Goal: Information Seeking & Learning: Learn about a topic

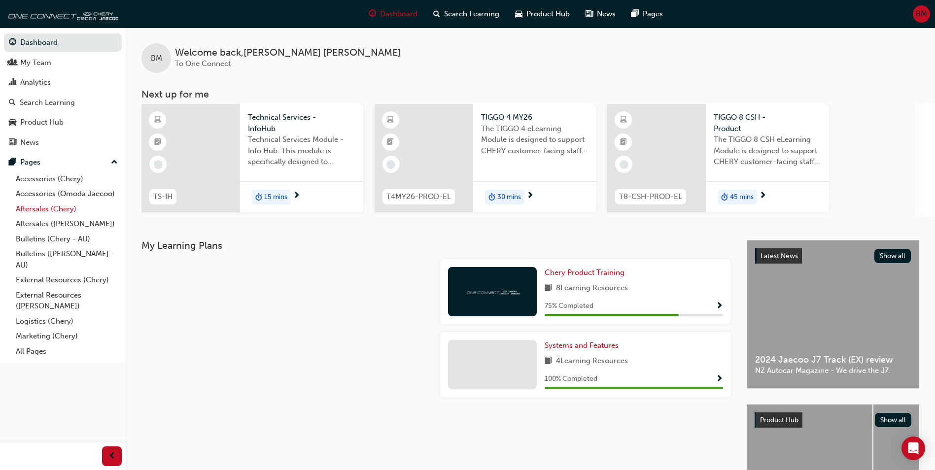
click at [68, 210] on link "Aftersales (Chery)" at bounding box center [67, 208] width 110 height 15
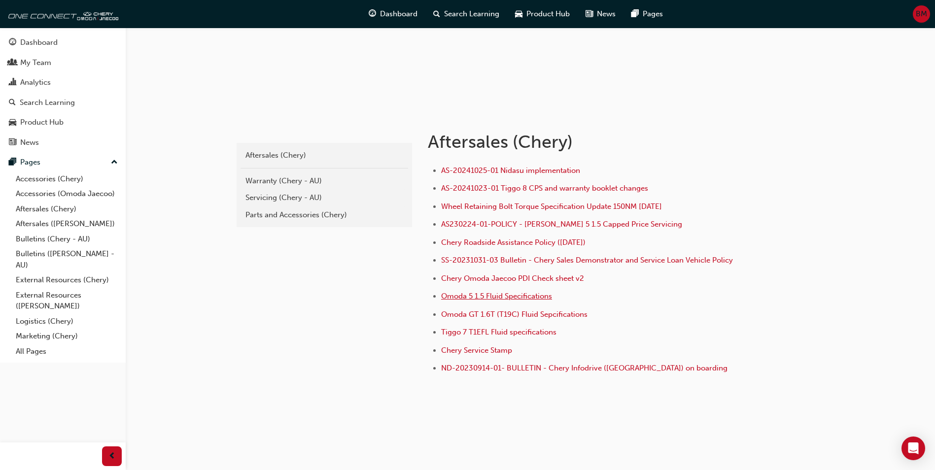
scroll to position [115, 0]
click at [320, 194] on div "Servicing (Chery - AU)" at bounding box center [324, 196] width 158 height 11
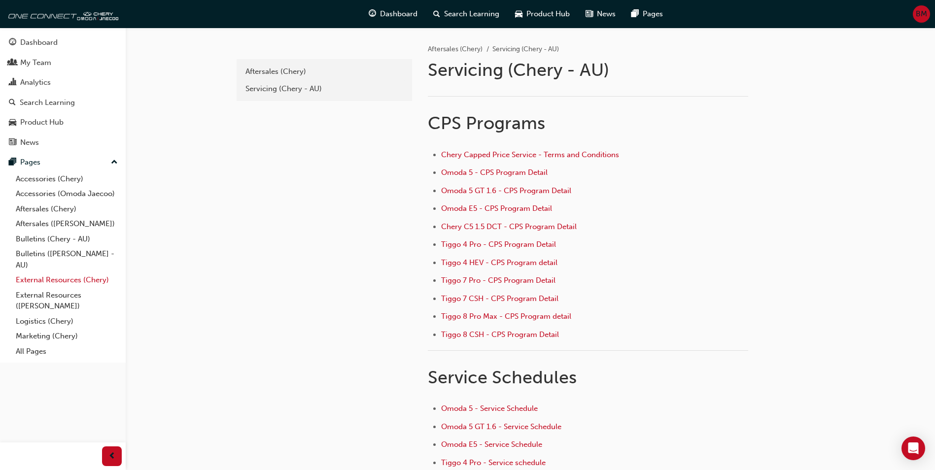
click at [60, 280] on link "External Resources (Chery)" at bounding box center [67, 279] width 110 height 15
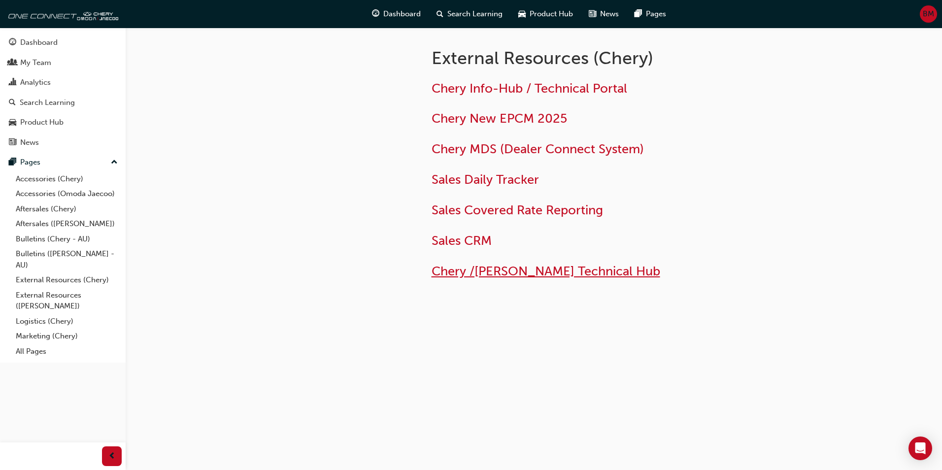
click at [485, 270] on span "Chery /[PERSON_NAME] Technical Hub" at bounding box center [546, 271] width 229 height 15
click at [34, 102] on div "Search Learning" at bounding box center [47, 102] width 55 height 11
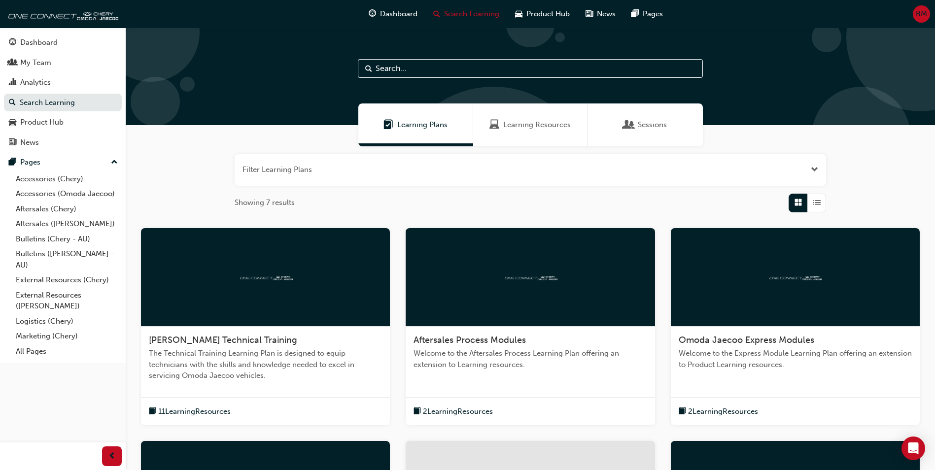
click at [432, 69] on input "text" at bounding box center [530, 68] width 345 height 19
click at [528, 129] on span "Learning Resources" at bounding box center [536, 124] width 67 height 11
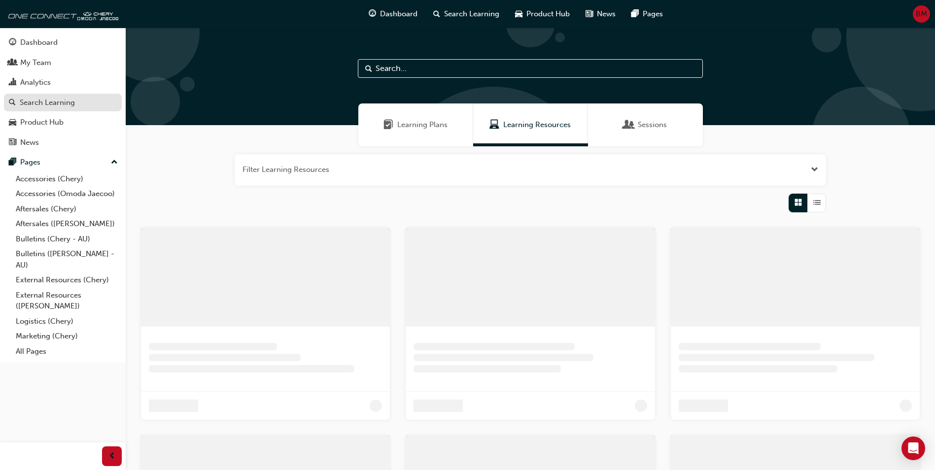
click at [62, 100] on div "Search Learning" at bounding box center [47, 102] width 55 height 11
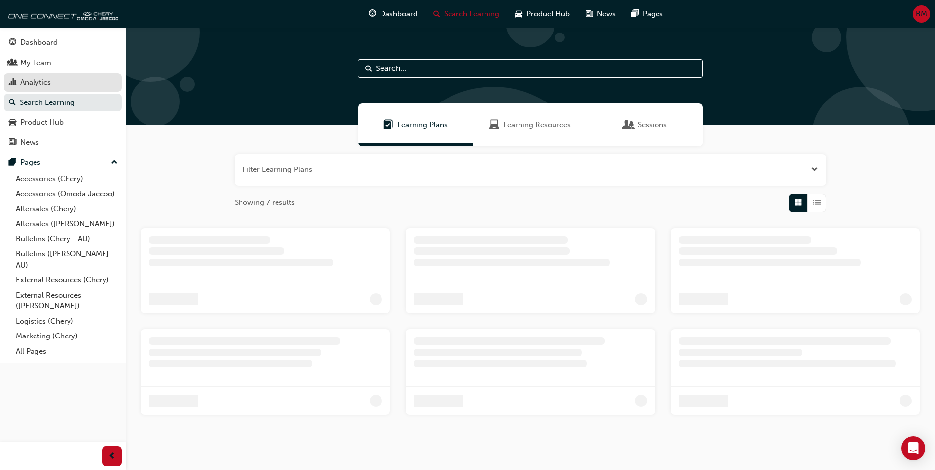
click at [56, 78] on div "Analytics" at bounding box center [63, 82] width 108 height 12
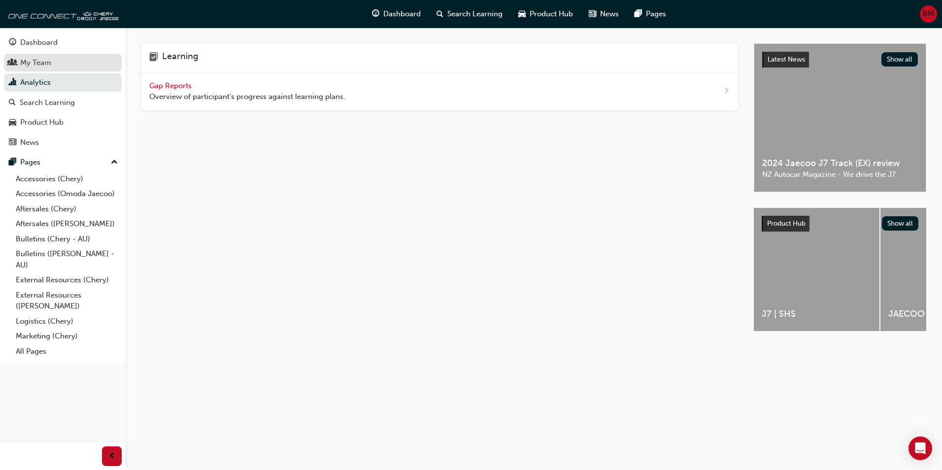
click at [58, 65] on div "My Team" at bounding box center [63, 63] width 108 height 12
